Goal: Transaction & Acquisition: Purchase product/service

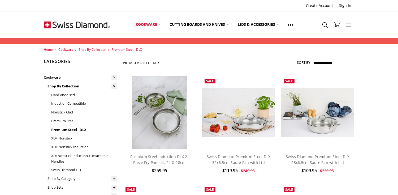
scroll to position [734, 0]
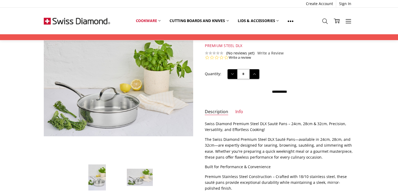
scroll to position [273, 0]
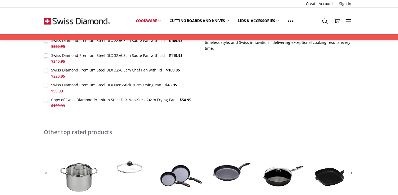
click at [46, 84] on label "Swiss Diamond Premium Steel DLX Non-Stick 20cm Frying Pan $45.95 $99.99 MSRP: Y…" at bounding box center [119, 88] width 150 height 12
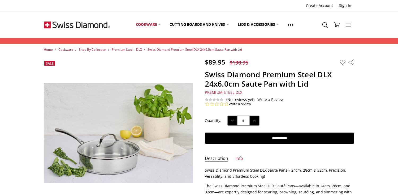
scroll to position [0, 0]
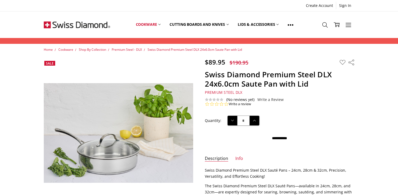
click at [263, 133] on input "**********" at bounding box center [280, 138] width 150 height 11
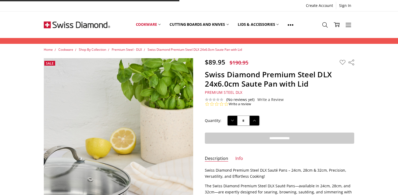
type input "**********"
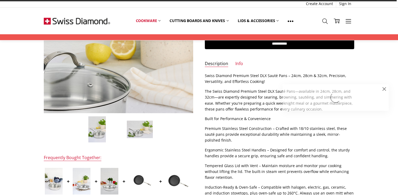
scroll to position [108, 0]
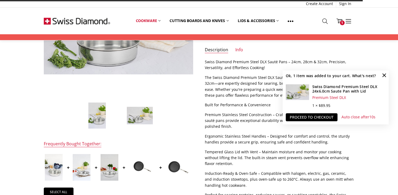
click at [147, 110] on img at bounding box center [140, 116] width 27 height 18
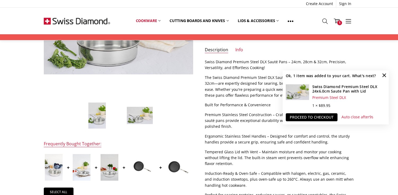
click at [91, 168] on label at bounding box center [82, 167] width 20 height 29
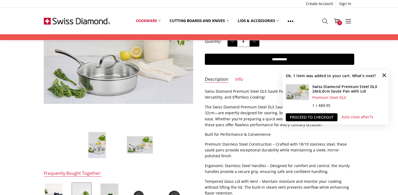
scroll to position [89, 0]
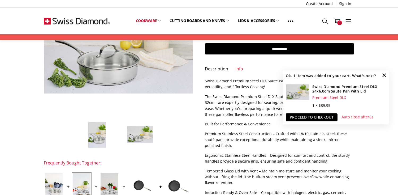
click at [55, 181] on img at bounding box center [54, 186] width 18 height 27
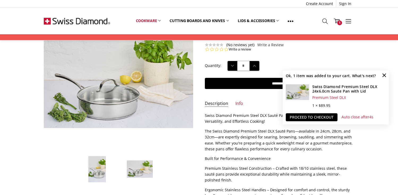
scroll to position [133, 0]
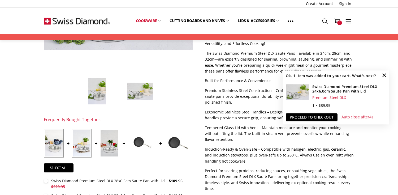
click at [86, 148] on img at bounding box center [82, 143] width 18 height 27
click at [114, 152] on img at bounding box center [110, 143] width 18 height 27
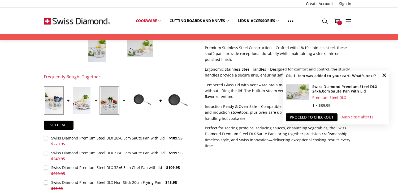
scroll to position [184, 0]
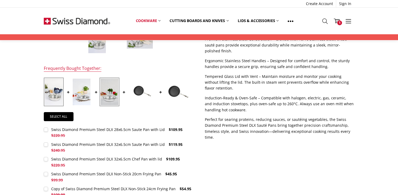
click at [87, 92] on img at bounding box center [82, 92] width 18 height 27
click at [59, 94] on img at bounding box center [54, 92] width 18 height 27
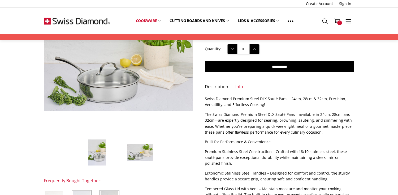
scroll to position [2, 0]
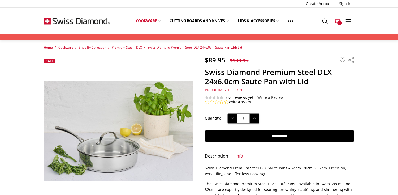
click at [342, 21] on link "Cart 1" at bounding box center [337, 20] width 12 height 13
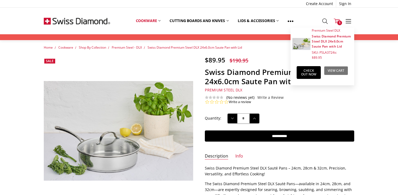
click at [330, 75] on link "View Cart" at bounding box center [336, 70] width 24 height 9
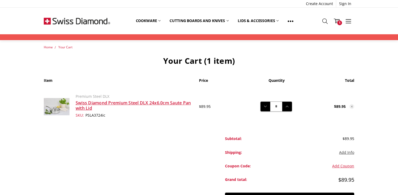
scroll to position [3, 0]
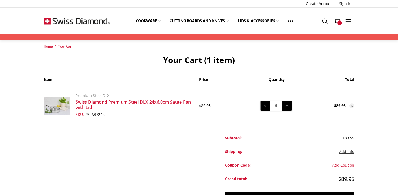
click at [344, 151] on button "Add Info" at bounding box center [346, 152] width 15 height 6
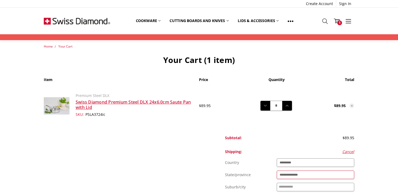
select select "***"
click at [313, 189] on input "Suburb/city" at bounding box center [316, 187] width 78 height 8
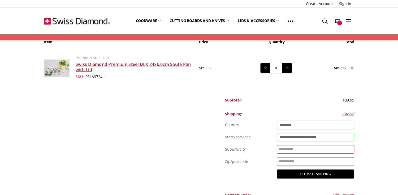
scroll to position [41, 0]
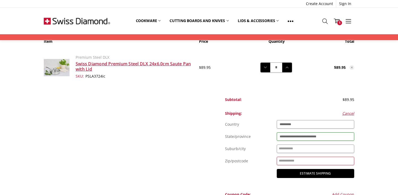
click at [305, 164] on input "Zip/postcode" at bounding box center [316, 161] width 78 height 8
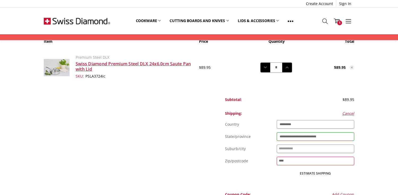
type input "****"
click at [303, 173] on button "Estimate Shipping" at bounding box center [316, 173] width 78 height 9
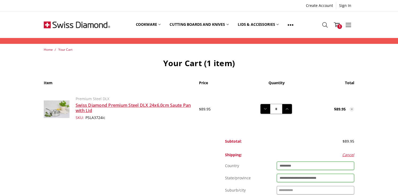
scroll to position [0, 0]
